Goal: Transaction & Acquisition: Subscribe to service/newsletter

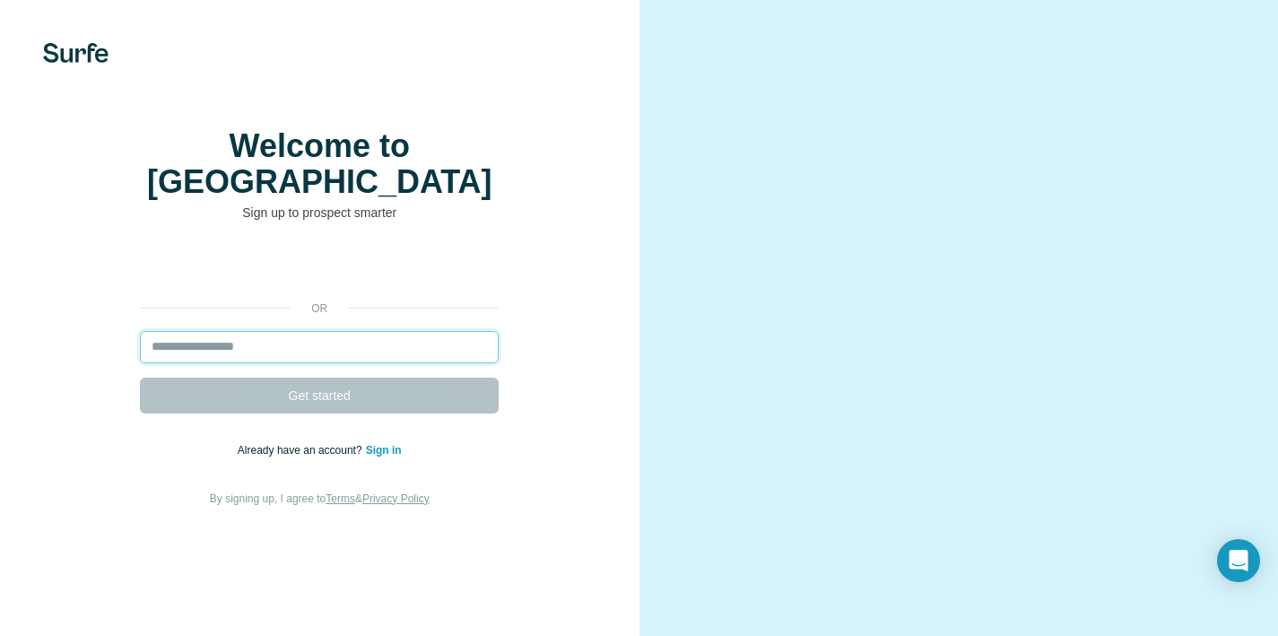
click at [351, 351] on input "email" at bounding box center [319, 347] width 359 height 32
click at [284, 360] on input "email" at bounding box center [319, 347] width 359 height 32
click at [283, 358] on input "email" at bounding box center [319, 347] width 359 height 32
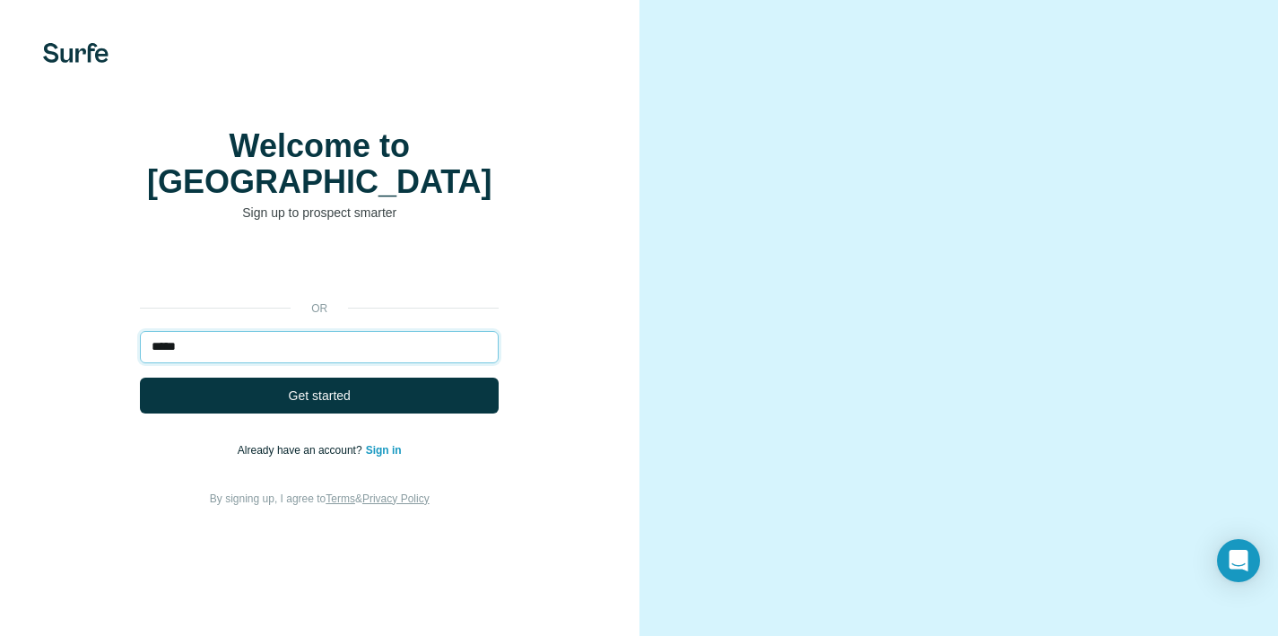
type input "*****"
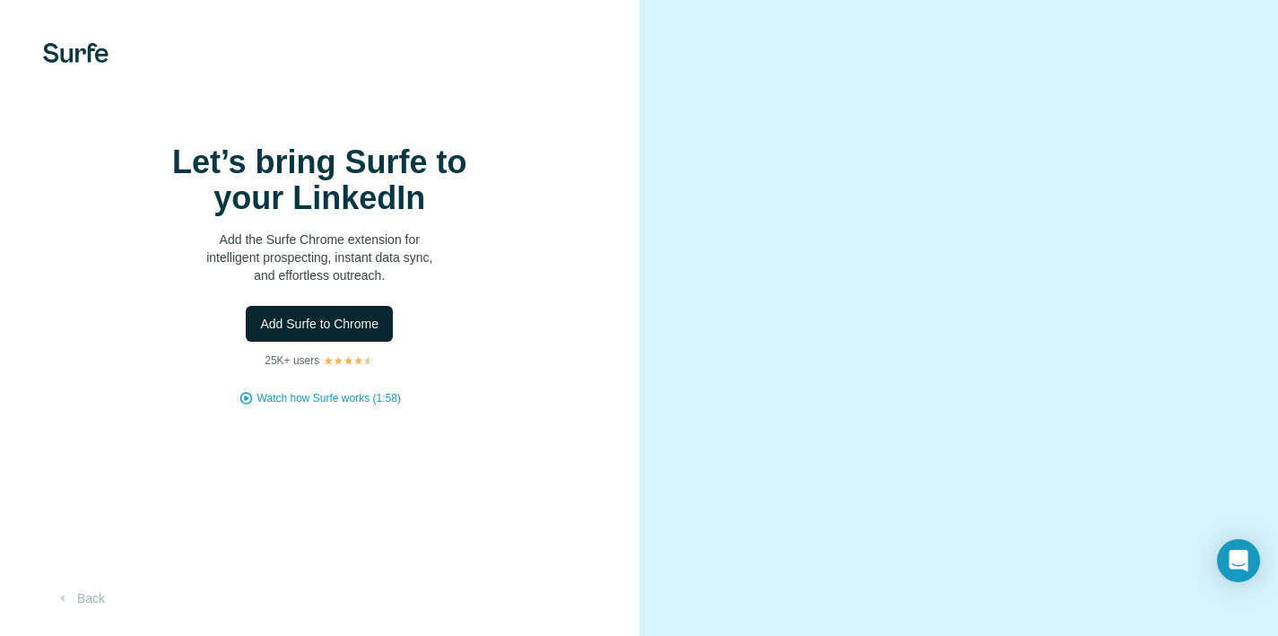
click at [357, 333] on span "Add Surfe to Chrome" at bounding box center [319, 324] width 118 height 18
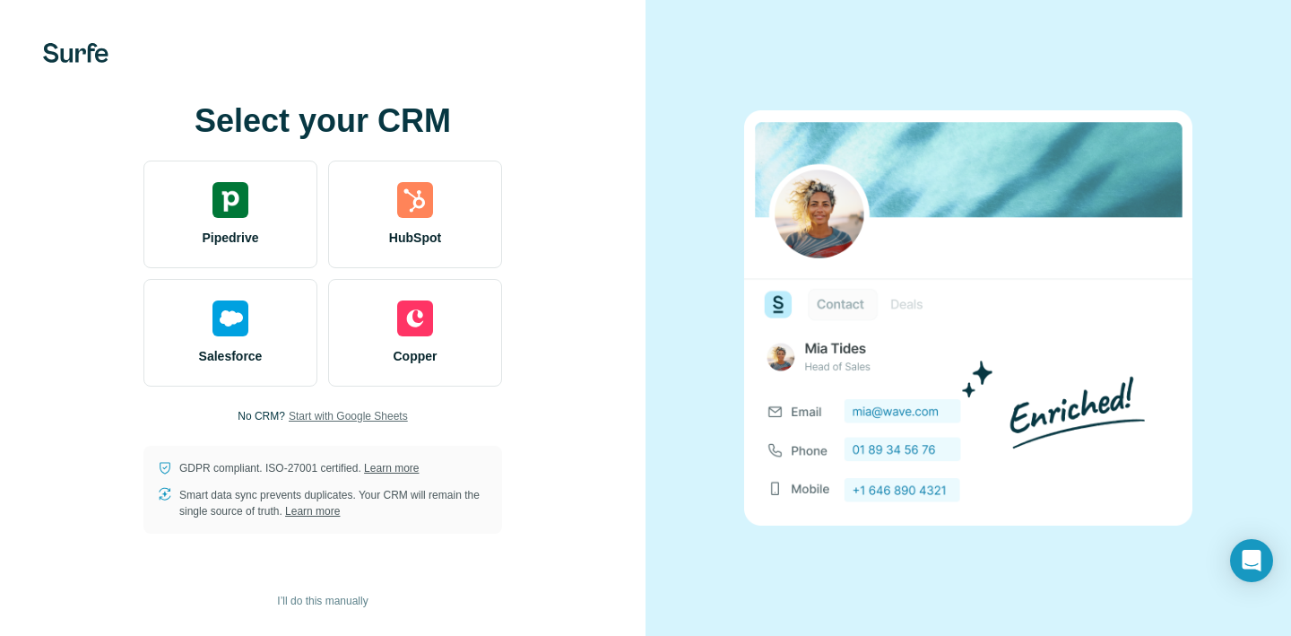
click at [351, 414] on span "Start with Google Sheets" at bounding box center [348, 416] width 119 height 16
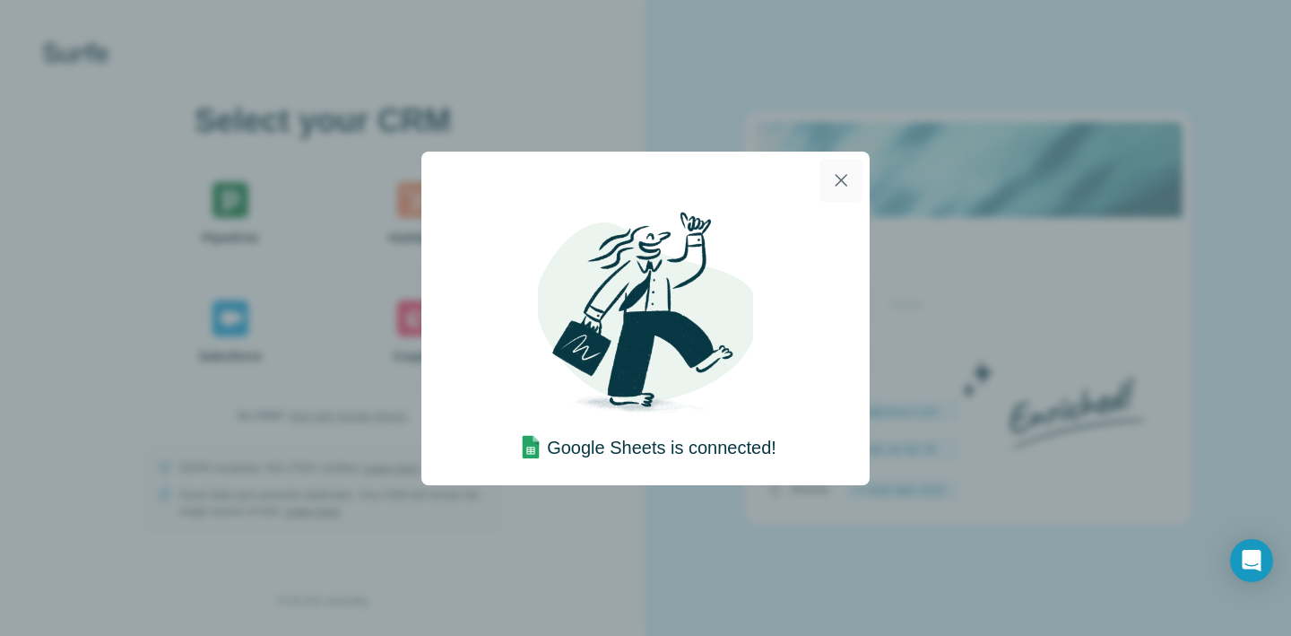
click at [832, 164] on button "button" at bounding box center [841, 180] width 43 height 43
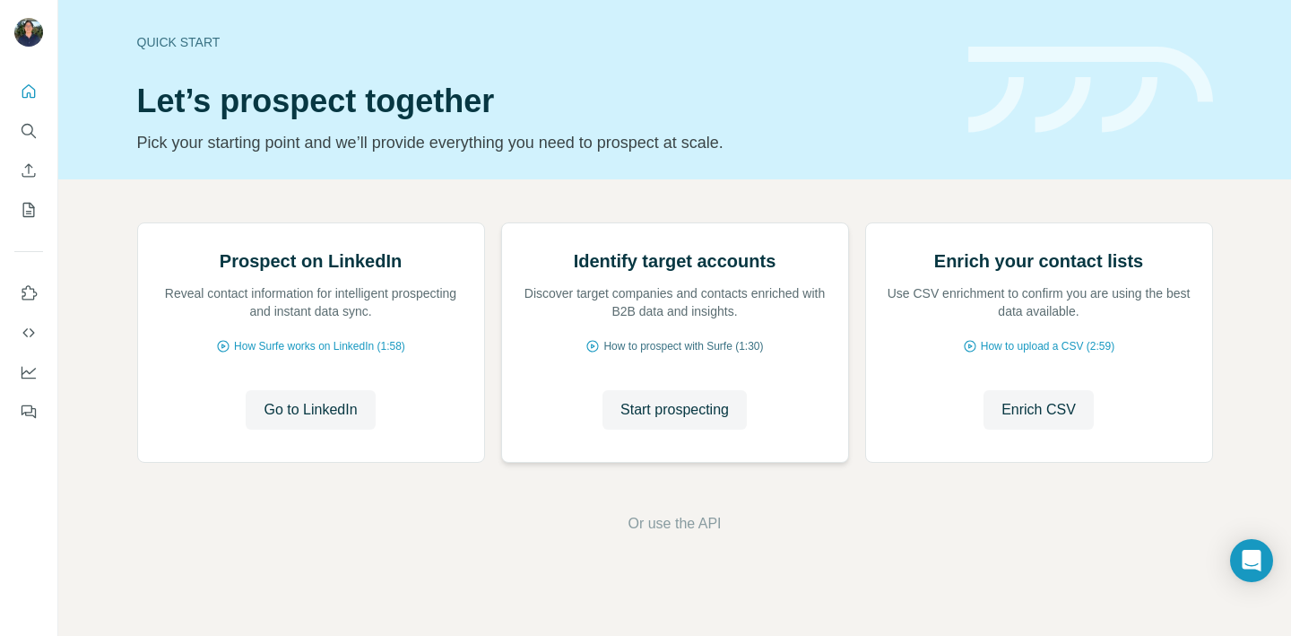
scroll to position [135, 0]
drag, startPoint x: 696, startPoint y: 590, endPoint x: 962, endPoint y: 551, distance: 269.1
click at [963, 551] on div "Prospect on LinkedIn Reveal contact information for intelligent prospecting and…" at bounding box center [674, 378] width 1233 height 398
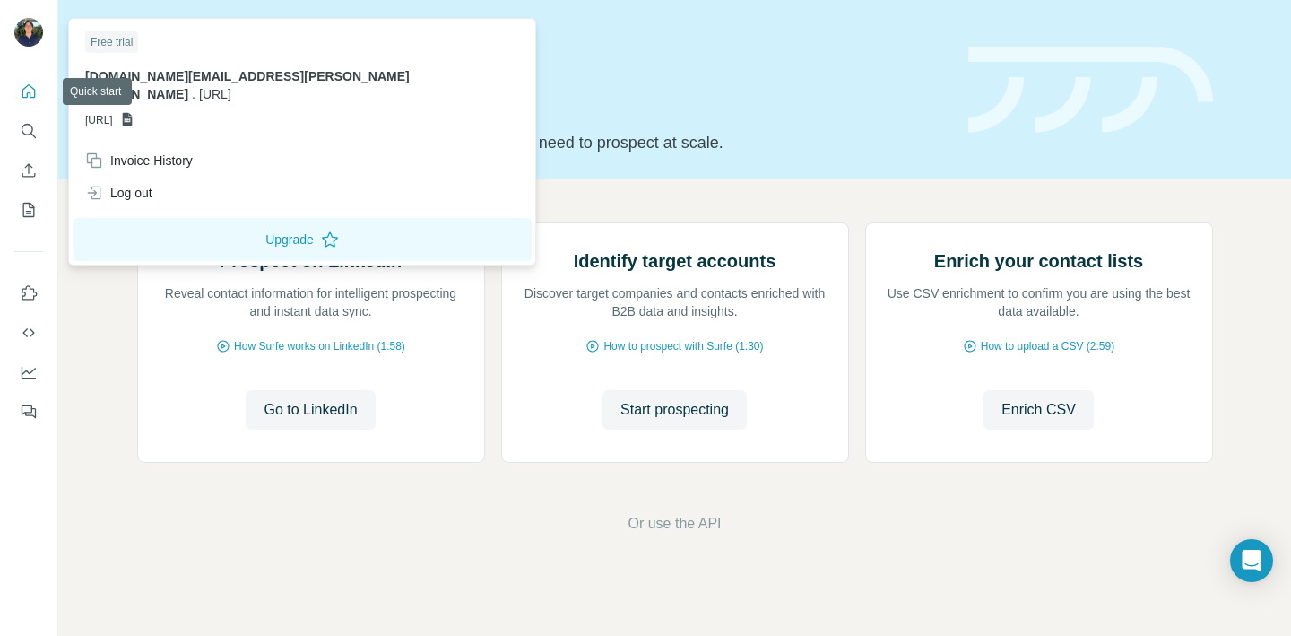
click at [32, 84] on icon "Quick start" at bounding box center [29, 91] width 18 height 18
click at [23, 22] on img at bounding box center [28, 32] width 29 height 29
